Goal: Task Accomplishment & Management: Complete application form

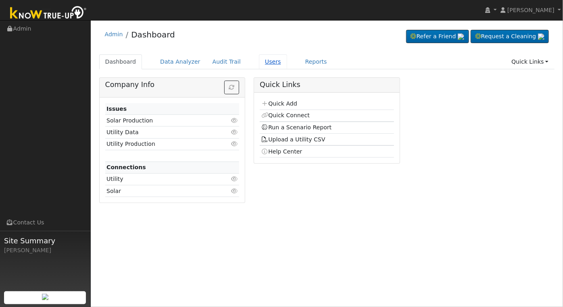
click at [264, 64] on link "Users" at bounding box center [273, 61] width 28 height 15
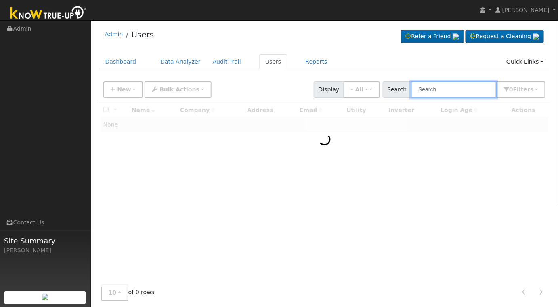
click at [459, 88] on input "text" at bounding box center [454, 90] width 86 height 17
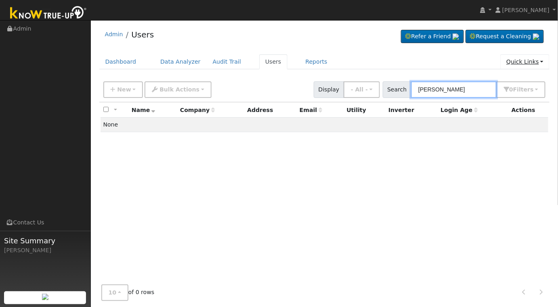
type input "larry lemay"
click at [541, 59] on link "Quick Links" at bounding box center [524, 61] width 49 height 15
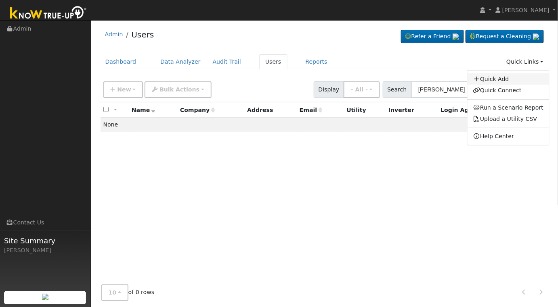
click at [511, 79] on link "Quick Add" at bounding box center [508, 78] width 82 height 11
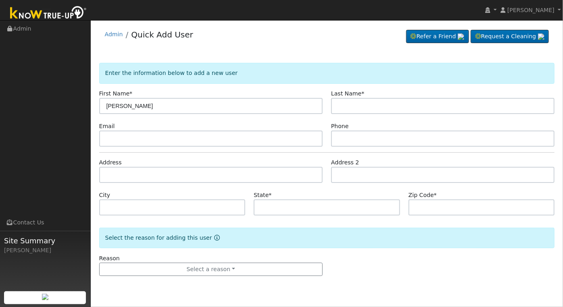
type input "[PERSON_NAME]"
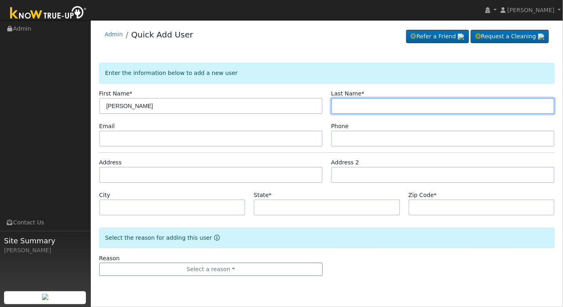
type input "M"
type input "[PERSON_NAME]"
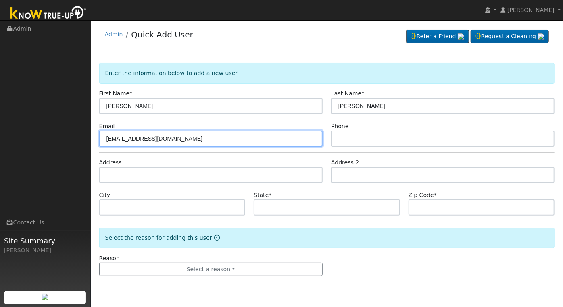
type input "[EMAIL_ADDRESS][DOMAIN_NAME]"
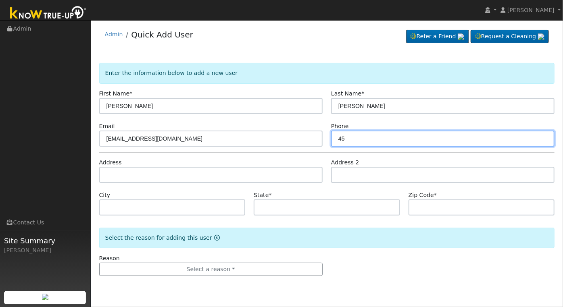
type input "4"
type input "5592892302"
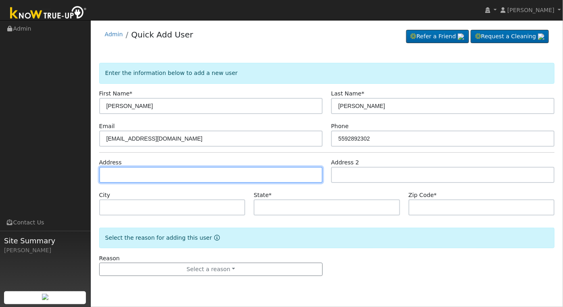
click at [225, 170] on input "text" at bounding box center [211, 175] width 224 height 16
type input "[STREET_ADDRESS]"
type input "[GEOGRAPHIC_DATA]"
type input "CA"
type input "93711"
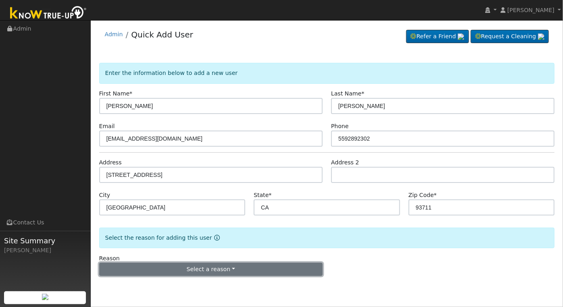
click at [256, 272] on button "Select a reason" at bounding box center [211, 270] width 224 height 14
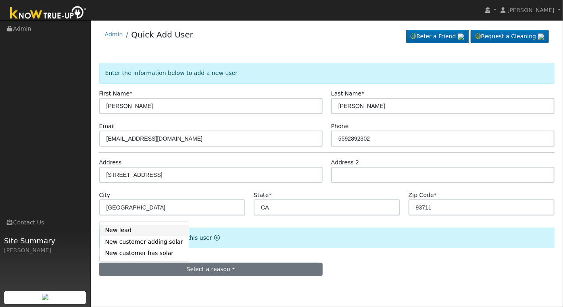
click at [145, 229] on link "New lead" at bounding box center [144, 230] width 89 height 11
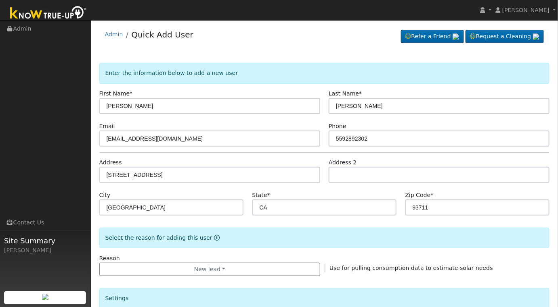
scroll to position [134, 0]
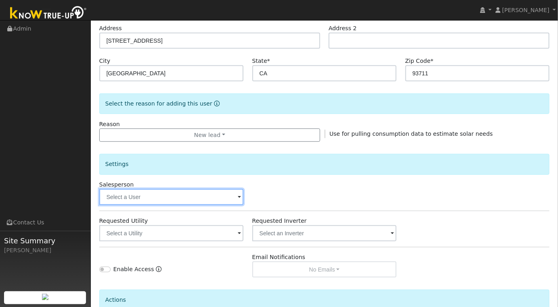
click at [231, 199] on input "text" at bounding box center [171, 197] width 144 height 16
click at [233, 194] on input "text" at bounding box center [171, 197] width 144 height 16
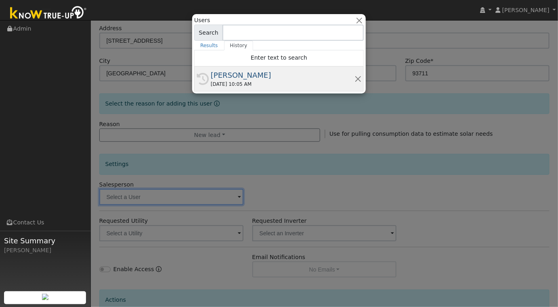
click at [268, 84] on div "[DATE] 10:05 AM" at bounding box center [283, 84] width 144 height 7
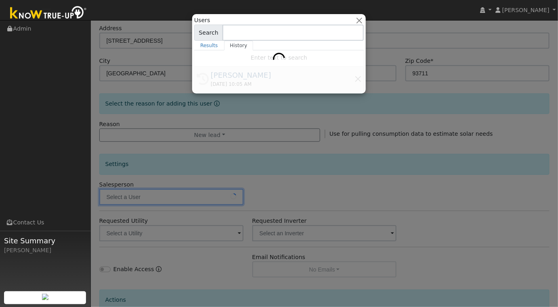
type input "[PERSON_NAME]"
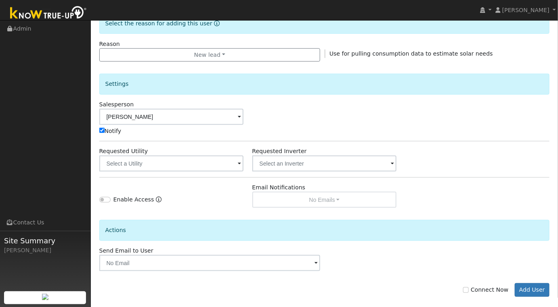
scroll to position [223, 0]
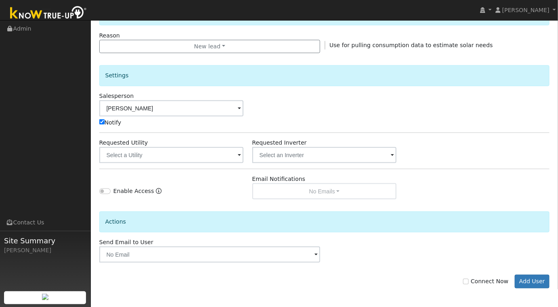
click at [241, 156] on div at bounding box center [171, 155] width 144 height 16
click at [240, 155] on span at bounding box center [239, 155] width 3 height 9
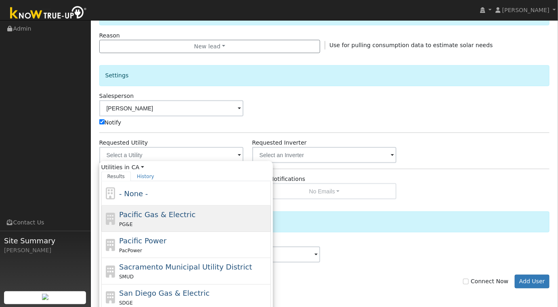
click at [215, 215] on div "Pacific Gas & Electric PG&E" at bounding box center [194, 218] width 150 height 19
type input "Pacific Gas & Electric"
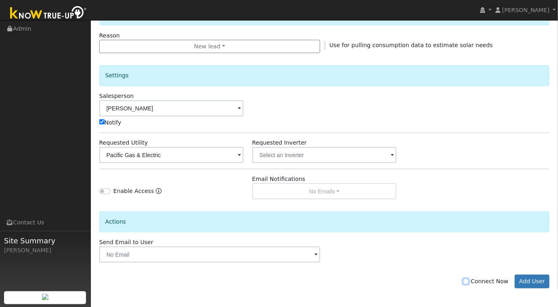
click at [468, 279] on input "Connect Now" at bounding box center [466, 282] width 6 height 6
checkbox input "true"
click at [528, 282] on button "Add User" at bounding box center [531, 282] width 35 height 14
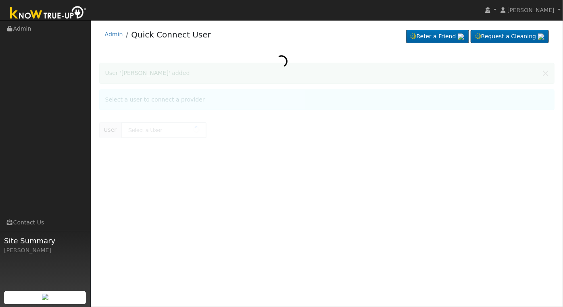
type input "[PERSON_NAME]"
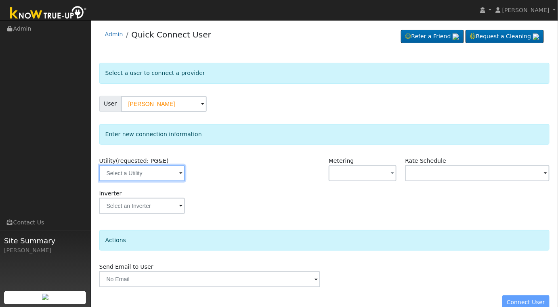
click at [168, 172] on input "text" at bounding box center [142, 173] width 86 height 16
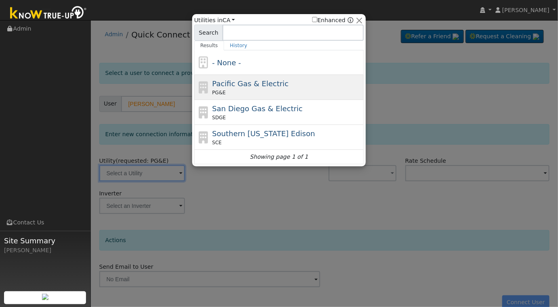
click at [297, 89] on div "PG&E" at bounding box center [287, 92] width 150 height 7
type input "PG&E"
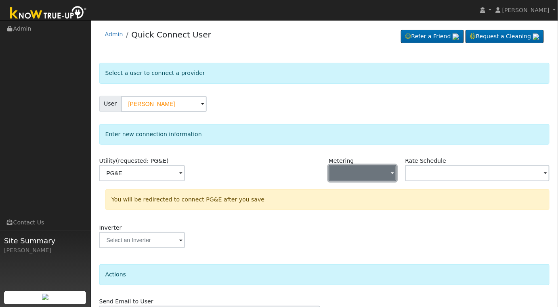
drag, startPoint x: 393, startPoint y: 165, endPoint x: 383, endPoint y: 166, distance: 9.7
click at [389, 168] on button "button" at bounding box center [362, 173] width 68 height 16
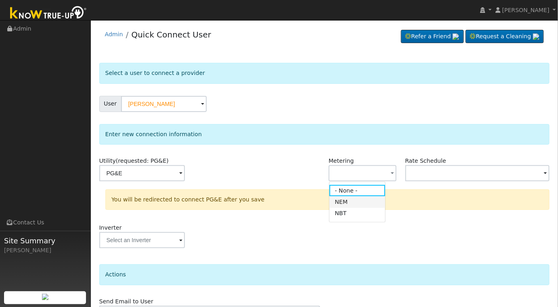
click at [363, 203] on link "NEM" at bounding box center [357, 202] width 56 height 11
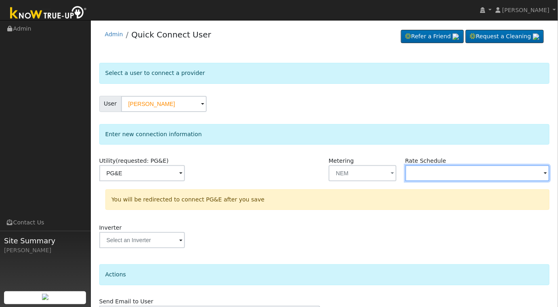
click at [185, 176] on input "text" at bounding box center [142, 173] width 86 height 16
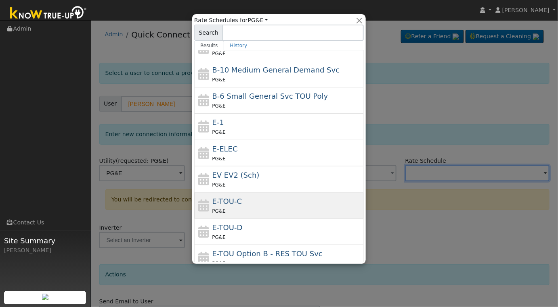
scroll to position [62, 0]
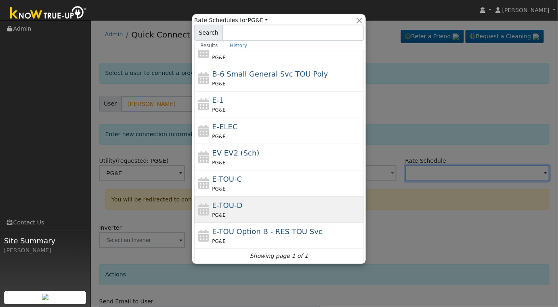
click at [293, 213] on div "PG&E" at bounding box center [287, 215] width 150 height 8
type input "E-TOU-D"
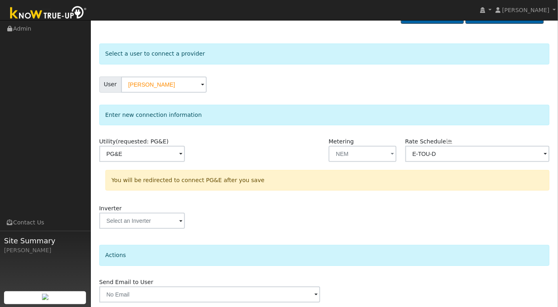
scroll to position [47, 0]
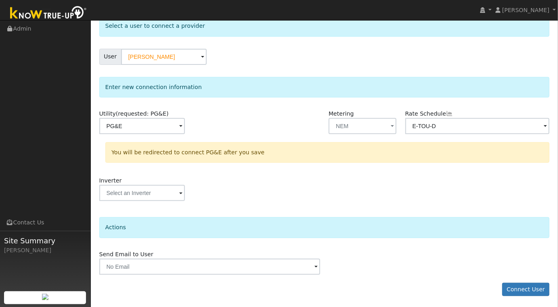
click at [179, 132] on span at bounding box center [180, 126] width 3 height 9
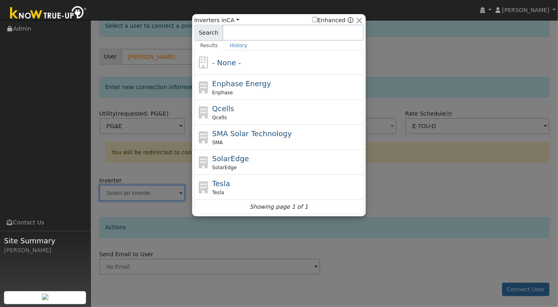
click at [435, 206] on div at bounding box center [279, 153] width 558 height 307
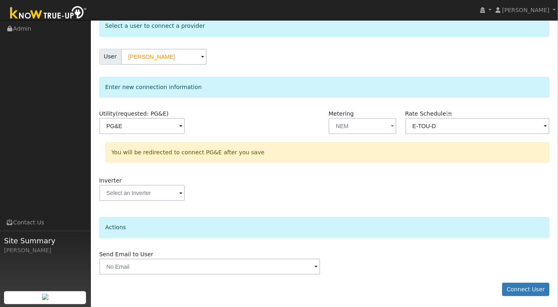
click at [179, 132] on span at bounding box center [180, 126] width 3 height 9
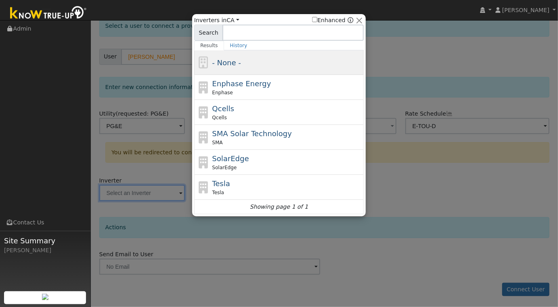
click at [260, 63] on div "- None -" at bounding box center [287, 62] width 150 height 11
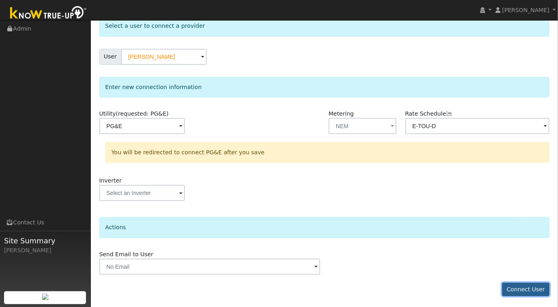
click at [528, 286] on button "Connect User" at bounding box center [526, 290] width 48 height 14
